Goal: Use online tool/utility: Utilize a website feature to perform a specific function

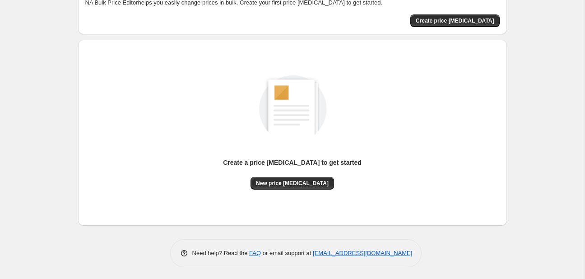
scroll to position [59, 0]
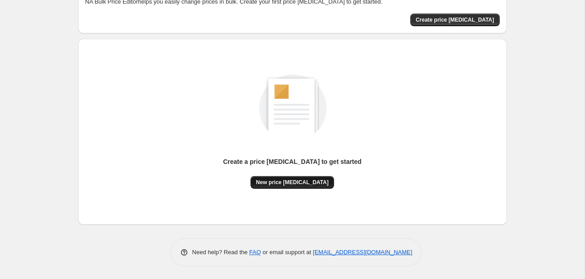
click at [286, 179] on span "New price change job" at bounding box center [292, 182] width 73 height 7
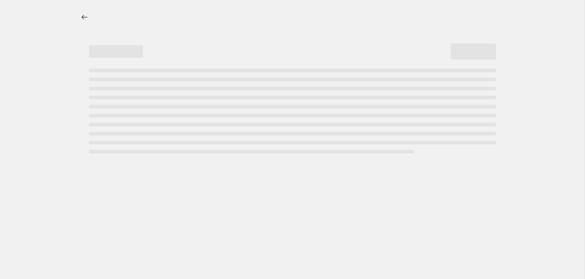
select select "percentage"
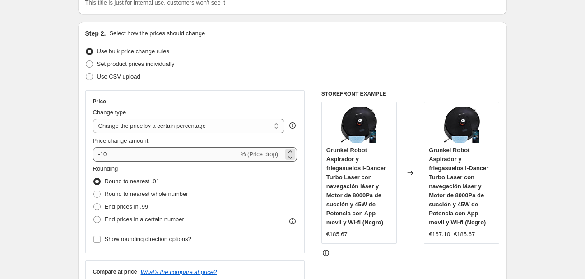
scroll to position [95, 0]
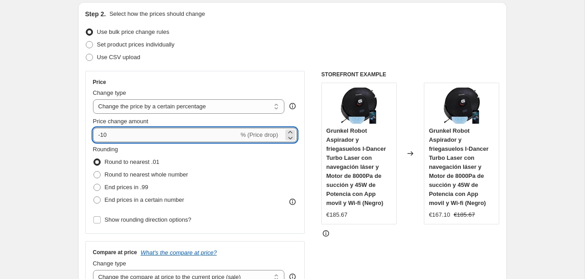
click at [159, 133] on input "-10" at bounding box center [166, 135] width 146 height 14
type input "-1"
type input "-30"
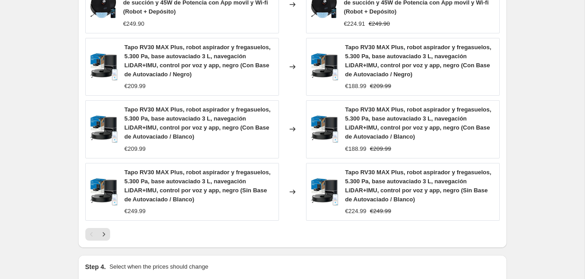
scroll to position [728, 0]
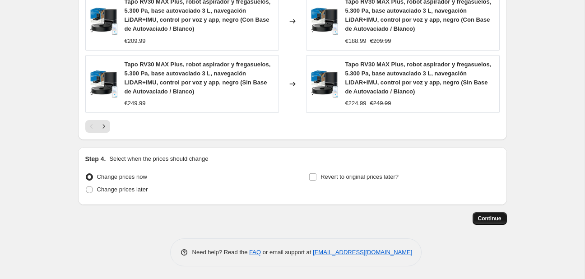
click at [482, 216] on span "Continue" at bounding box center [489, 218] width 23 height 7
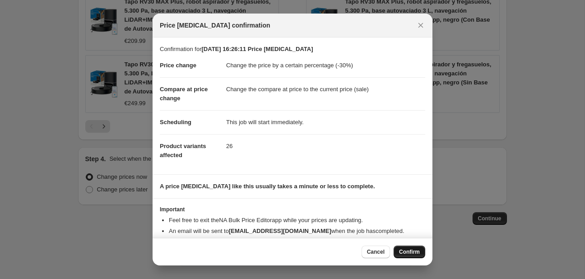
click at [402, 249] on button "Confirm" at bounding box center [410, 252] width 32 height 13
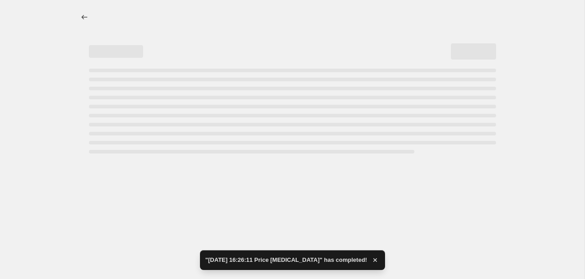
select select "percentage"
